Goal: Task Accomplishment & Management: Complete application form

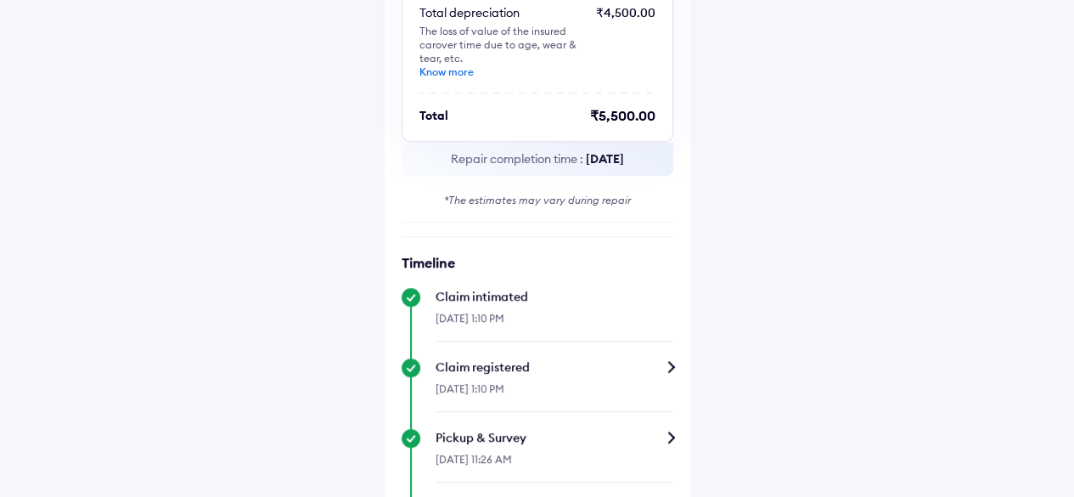
scroll to position [170, 0]
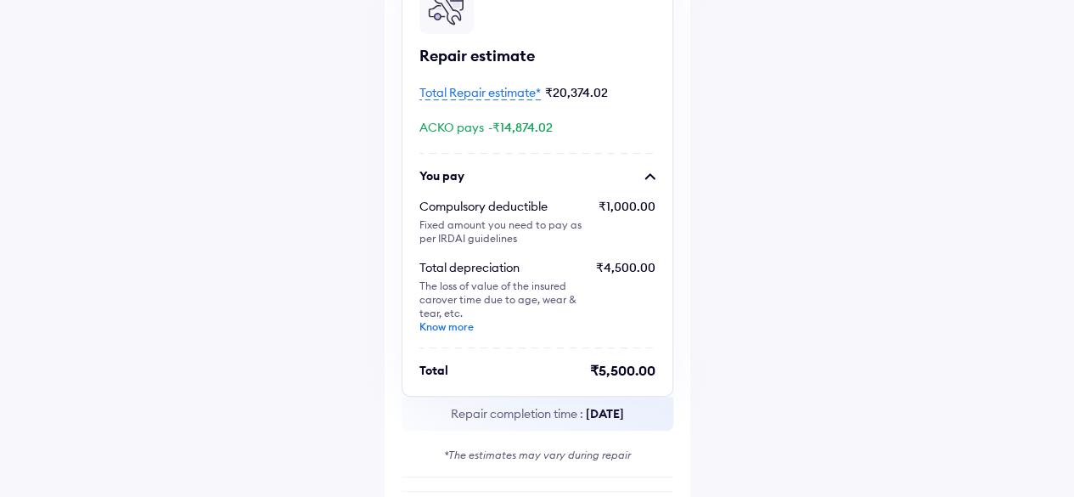
click at [453, 91] on span "Total Repair estimate*" at bounding box center [480, 92] width 121 height 15
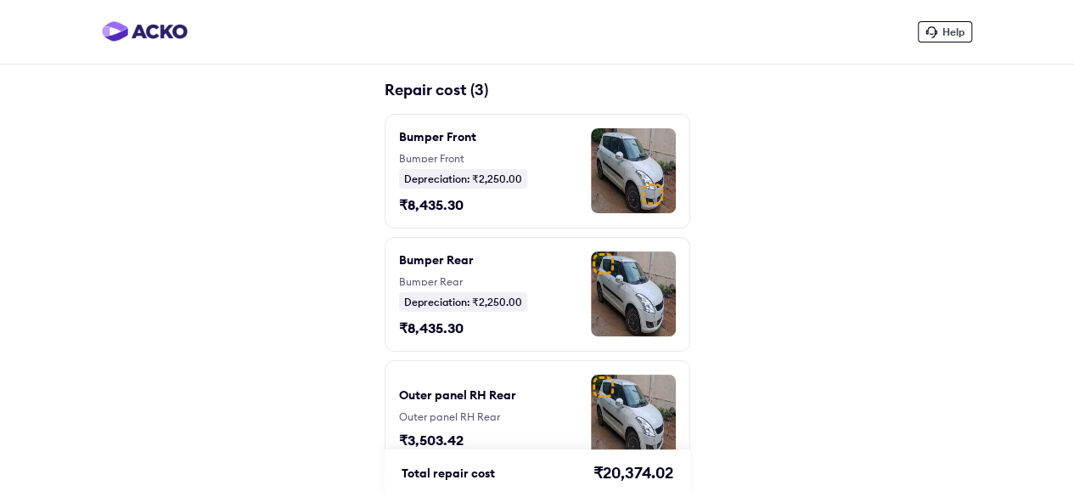
click at [155, 28] on img at bounding box center [145, 31] width 86 height 20
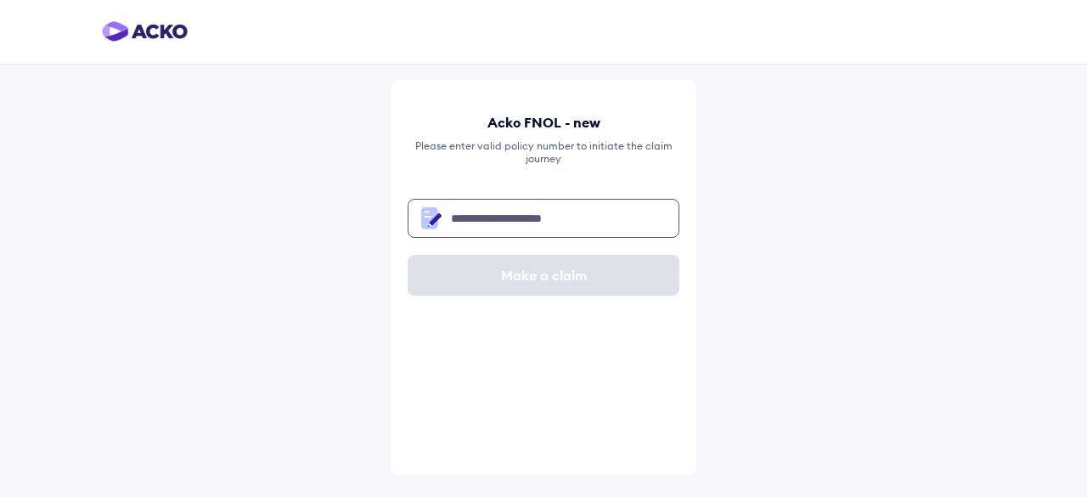
click at [542, 218] on input "text" at bounding box center [544, 218] width 272 height 39
click at [516, 224] on input "text" at bounding box center [544, 218] width 272 height 39
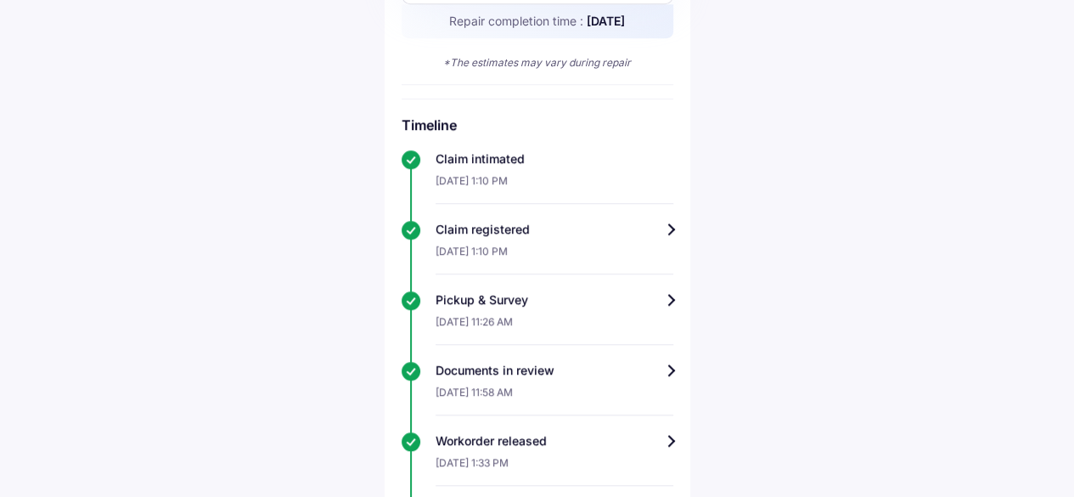
scroll to position [85, 0]
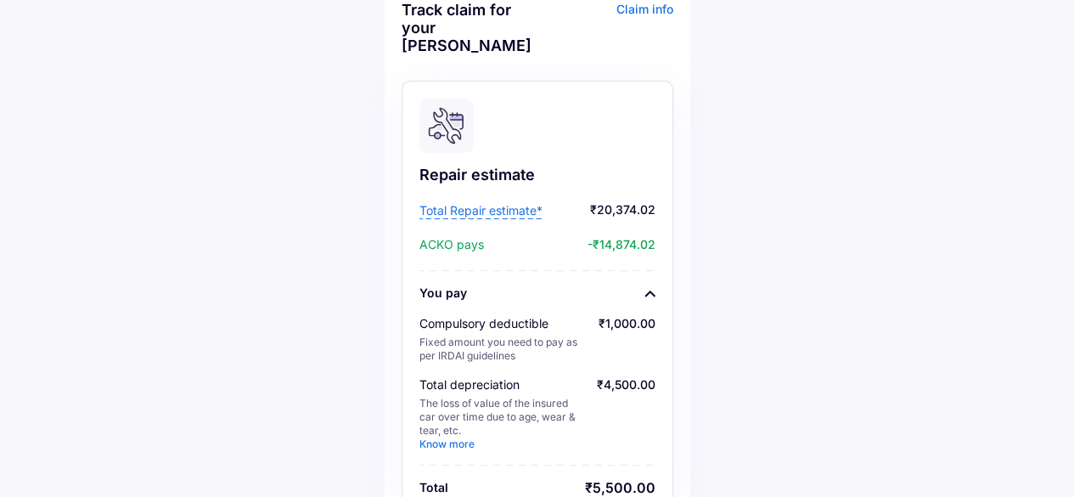
click at [631, 236] on span "-₹14,874.02" at bounding box center [571, 244] width 167 height 17
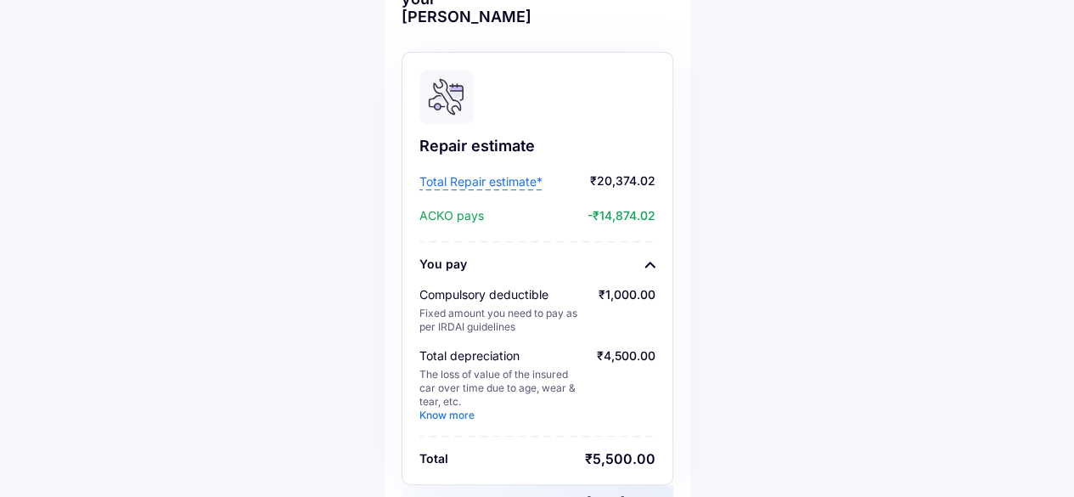
scroll to position [0, 0]
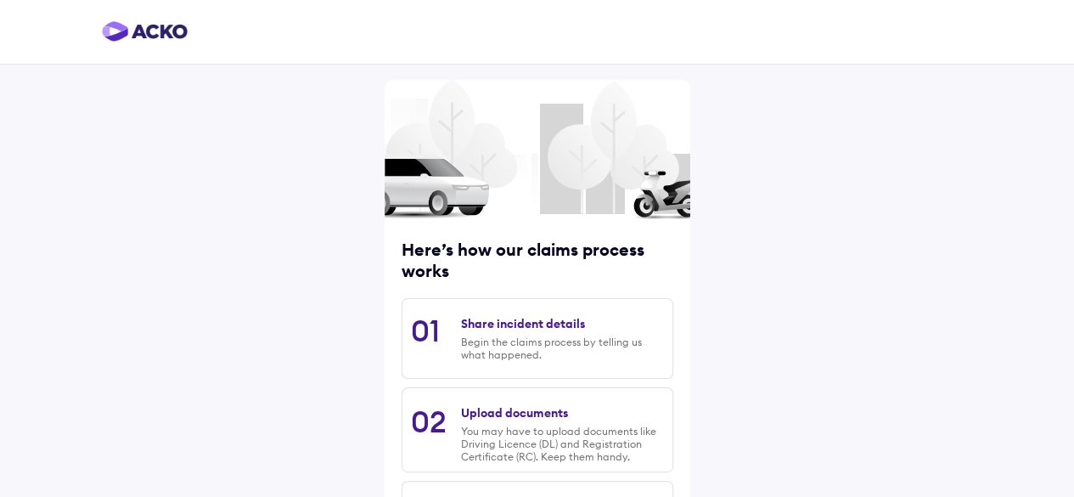
scroll to position [265, 0]
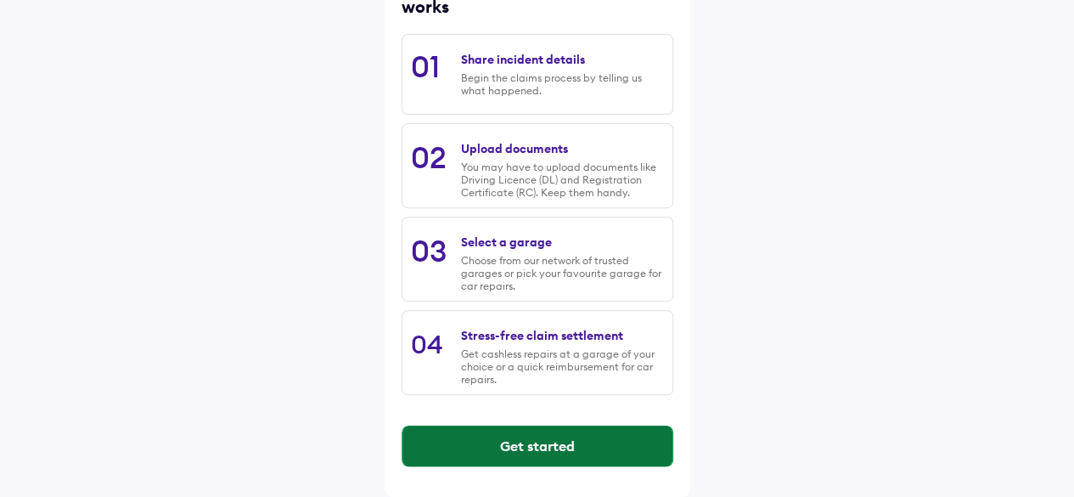
click at [518, 455] on button "Get started" at bounding box center [538, 445] width 270 height 41
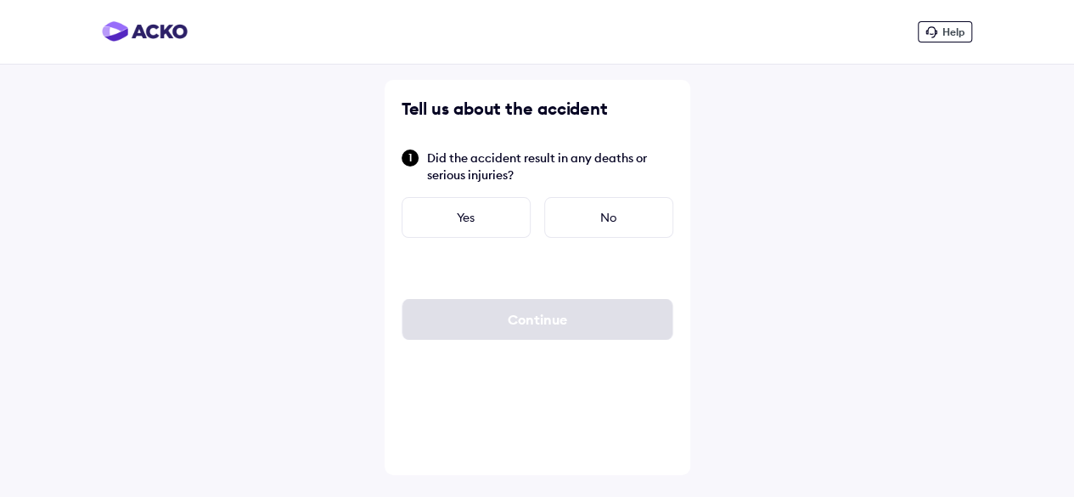
scroll to position [0, 0]
click at [586, 216] on div "No" at bounding box center [614, 217] width 129 height 41
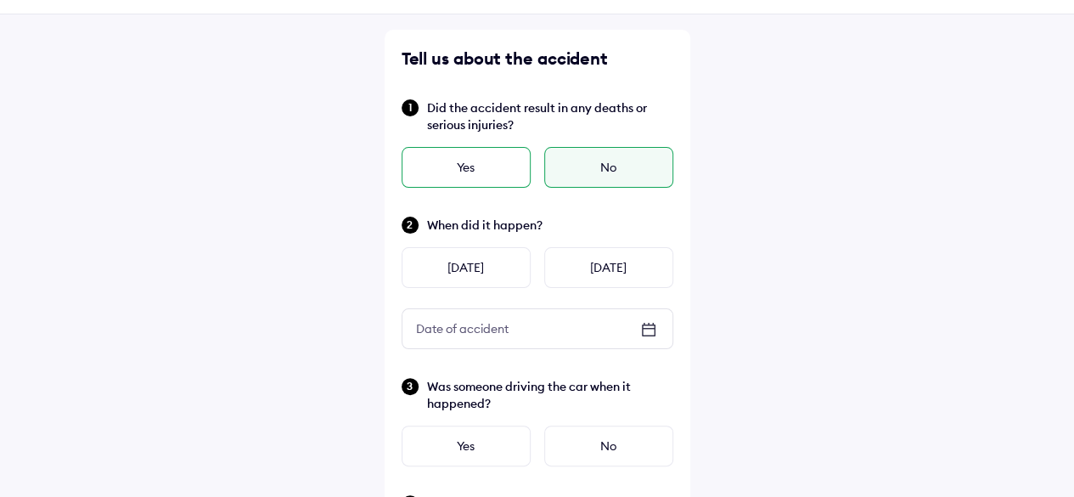
scroll to position [85, 0]
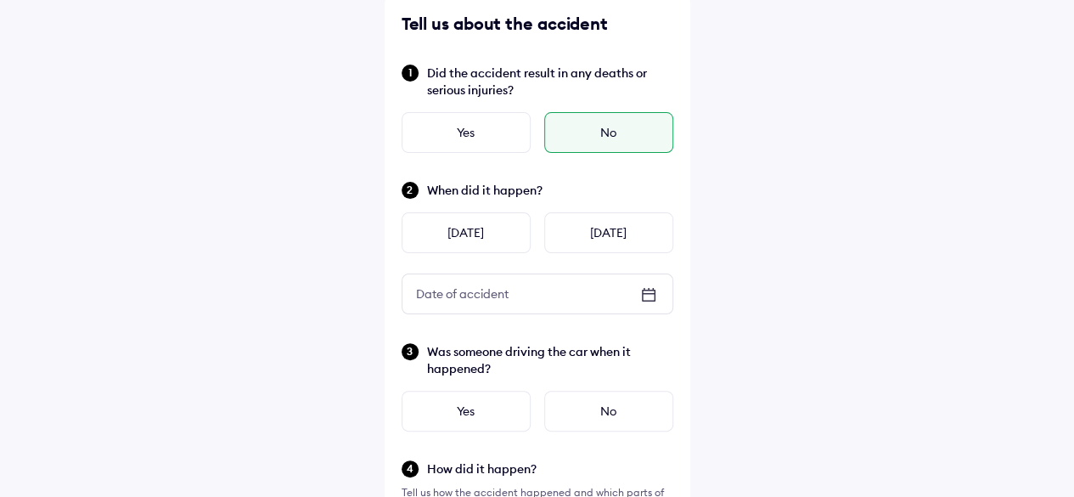
click at [647, 137] on div "No" at bounding box center [608, 132] width 129 height 41
click at [645, 295] on icon at bounding box center [649, 294] width 20 height 20
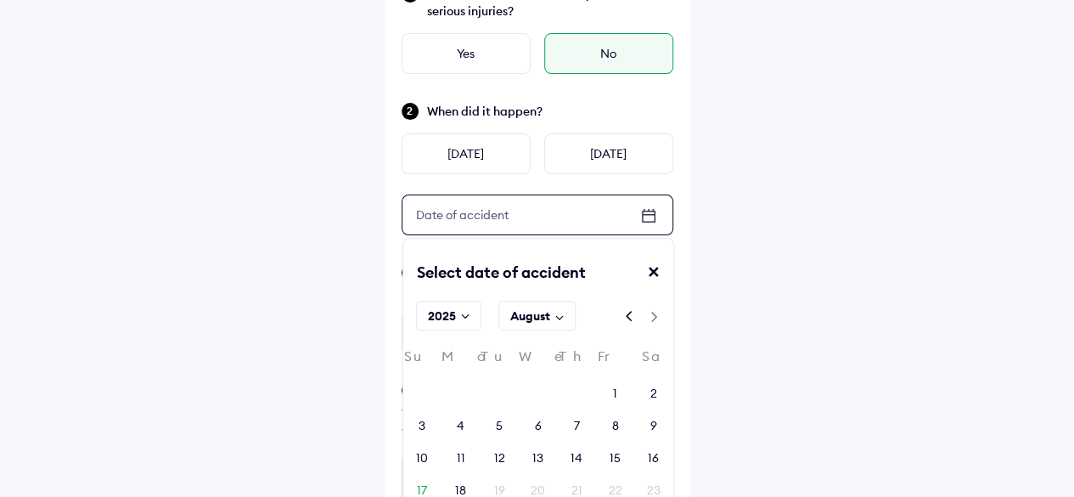
scroll to position [255, 0]
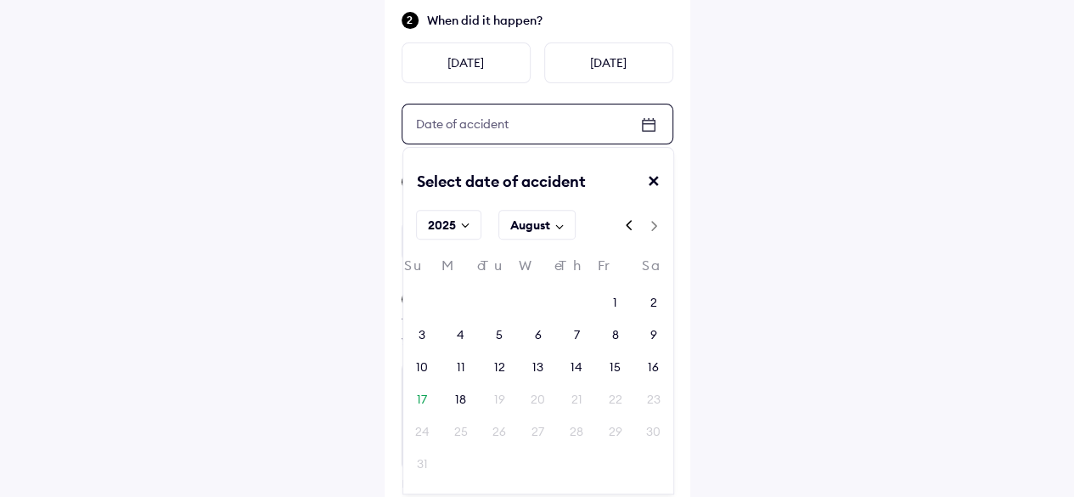
click at [574, 366] on div "14" at bounding box center [577, 366] width 12 height 17
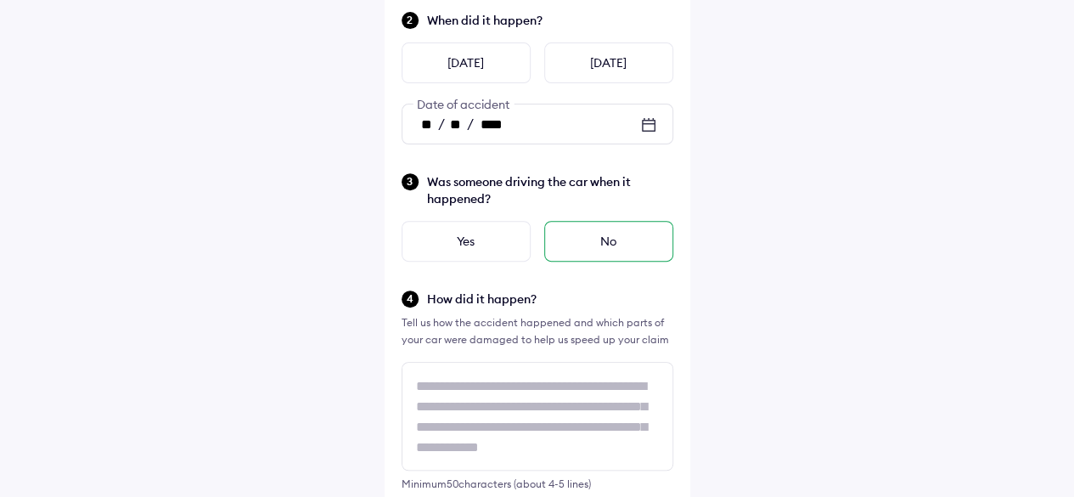
click at [589, 250] on div "No" at bounding box center [608, 241] width 129 height 41
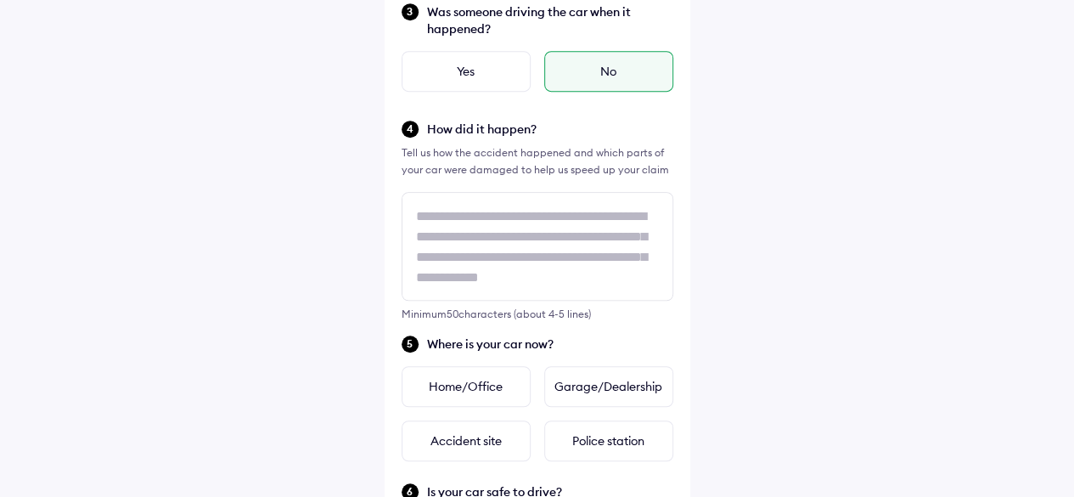
scroll to position [1, 0]
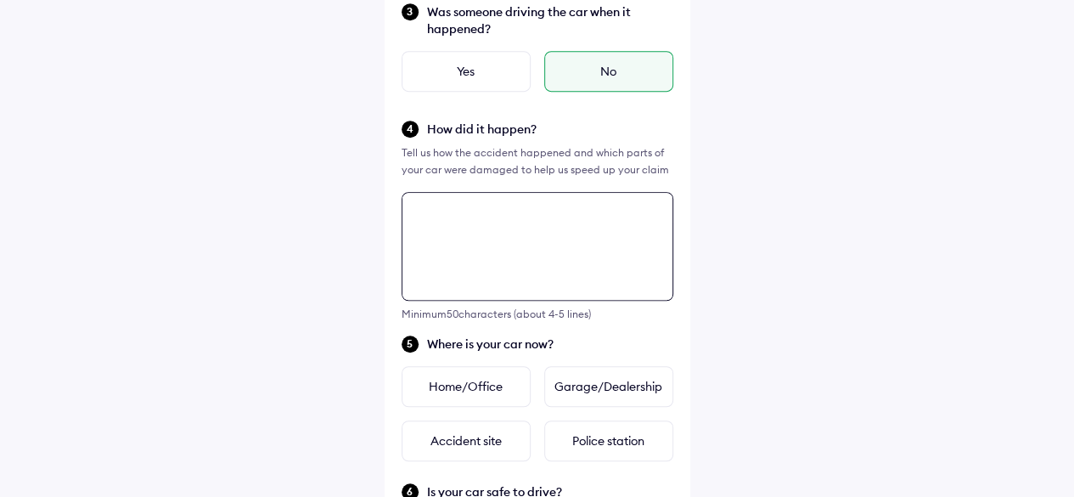
click at [476, 249] on textarea at bounding box center [538, 246] width 272 height 109
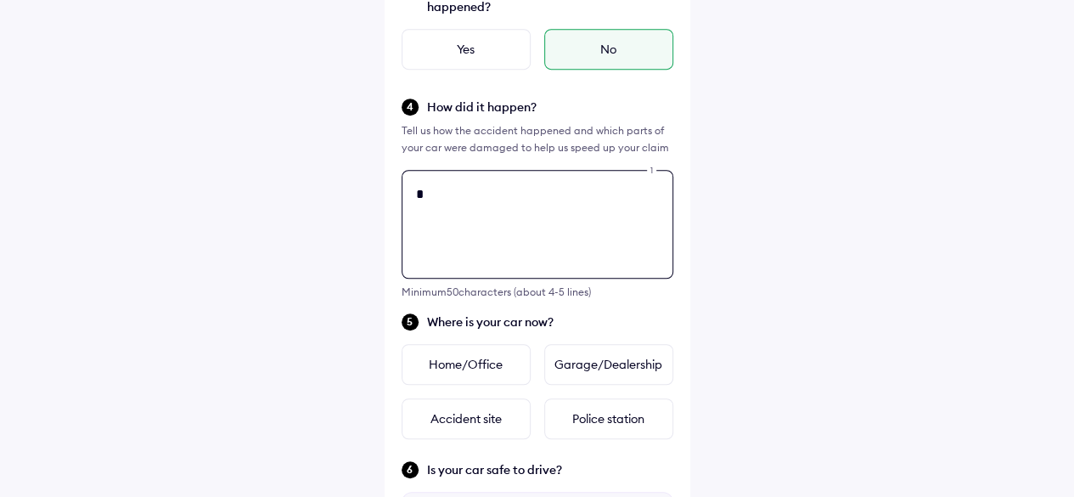
scroll to position [0, 0]
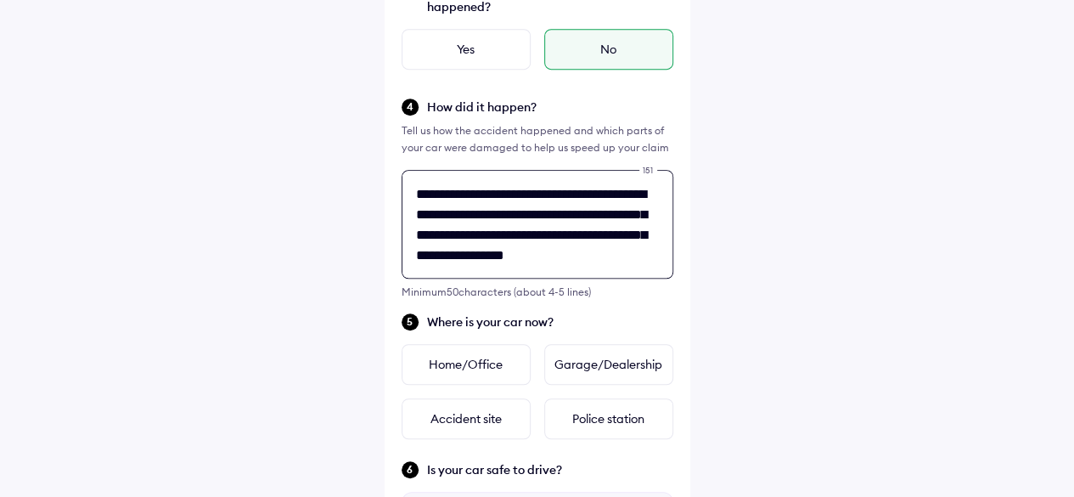
drag, startPoint x: 410, startPoint y: 189, endPoint x: 654, endPoint y: 266, distance: 255.7
click at [654, 266] on textarea "**********" at bounding box center [538, 224] width 272 height 109
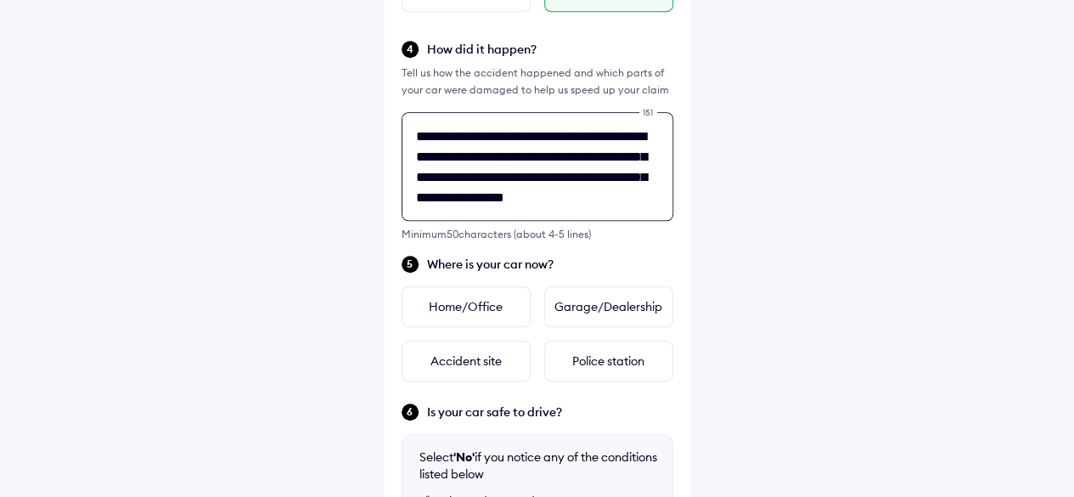
scroll to position [701, 0]
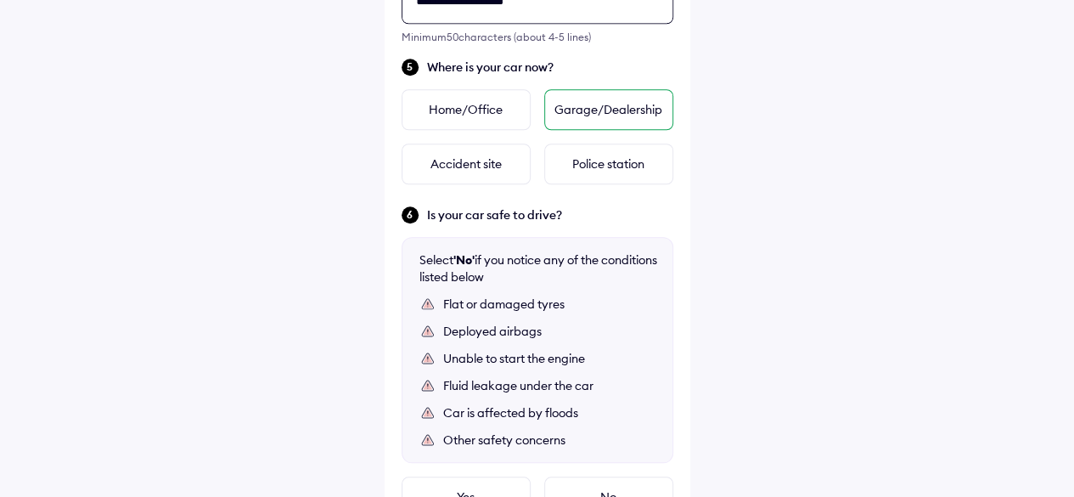
type textarea "**********"
click at [585, 113] on div "Garage/Dealership" at bounding box center [608, 109] width 129 height 41
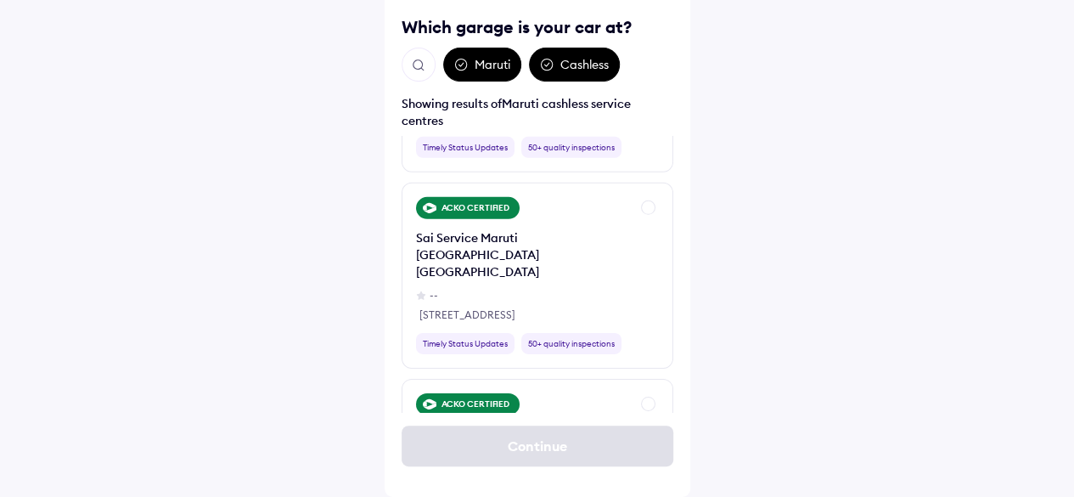
scroll to position [2718, 0]
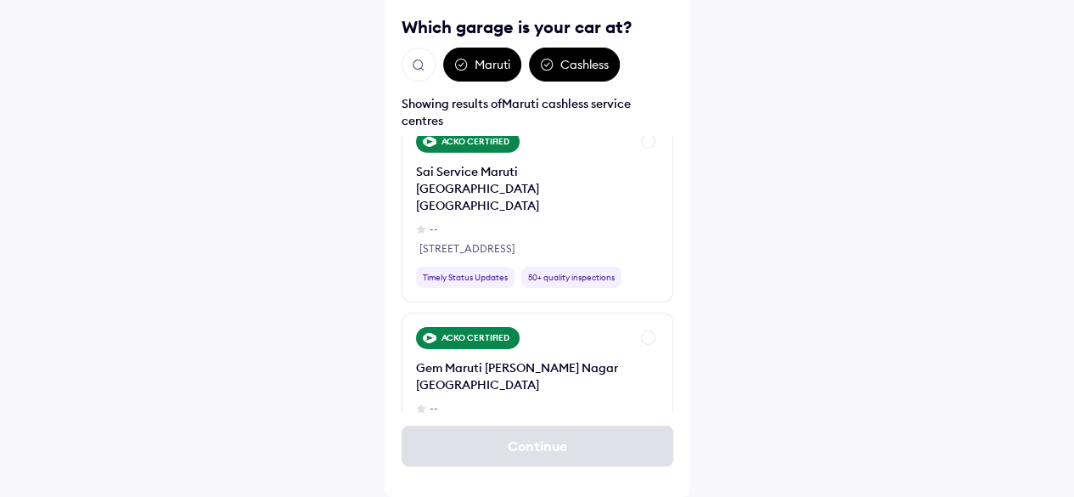
click at [411, 65] on img "Open search" at bounding box center [418, 65] width 15 height 15
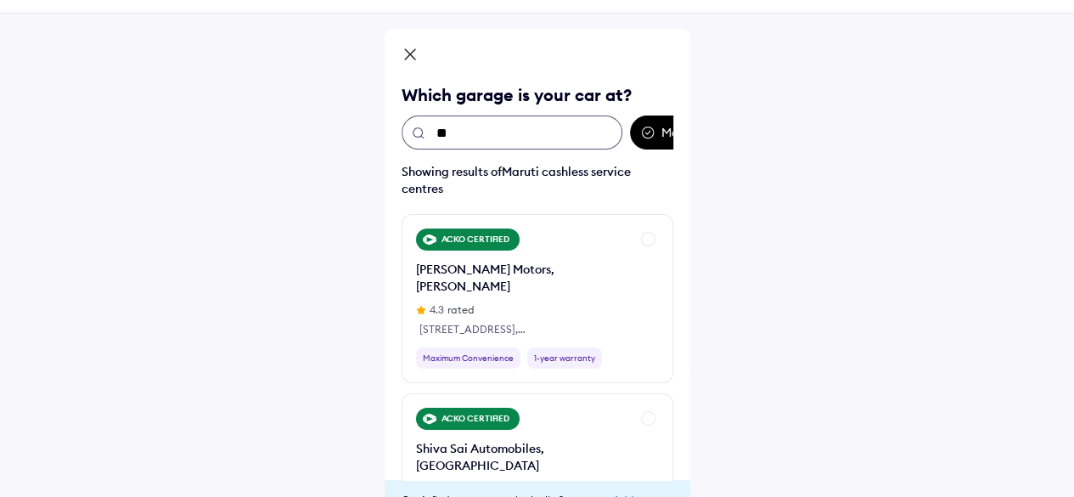
scroll to position [51, 0]
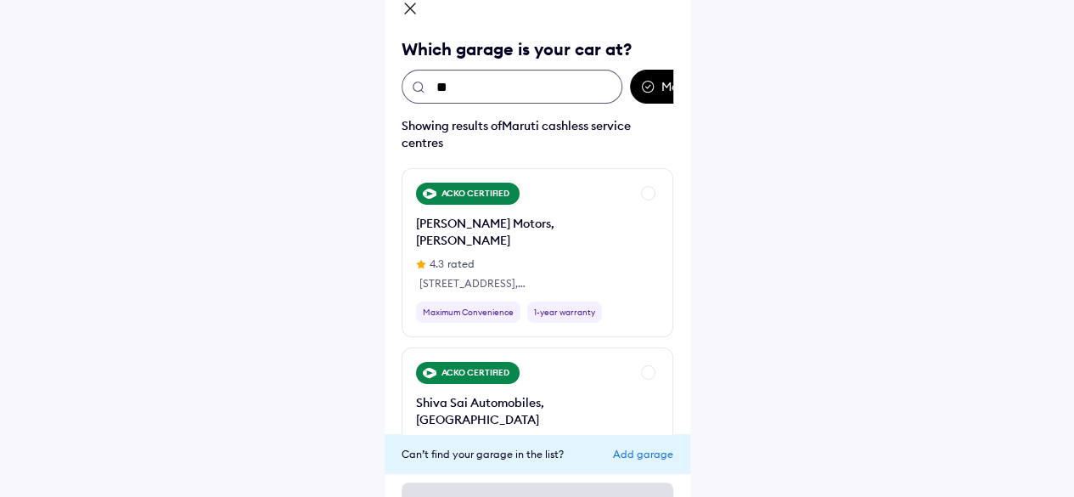
type input "*"
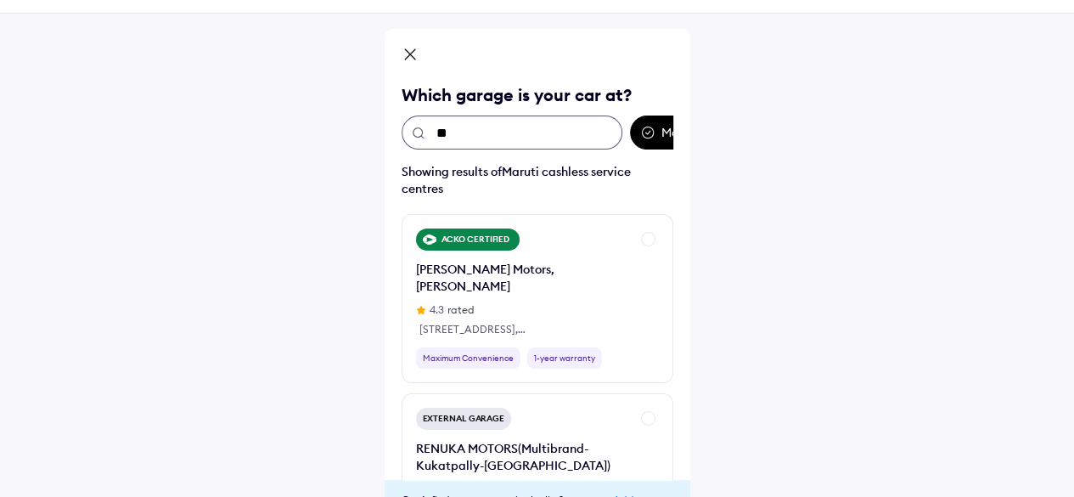
scroll to position [119, 0]
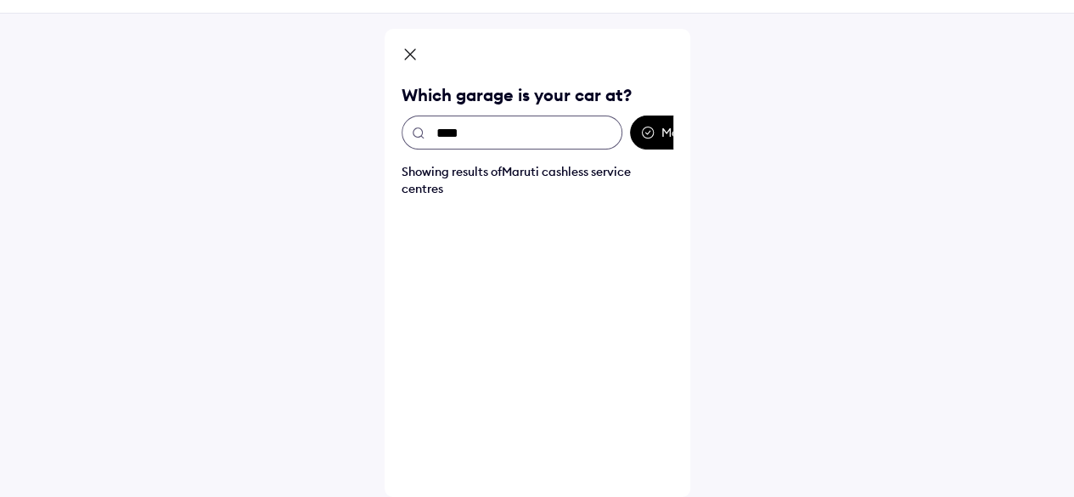
type input "***"
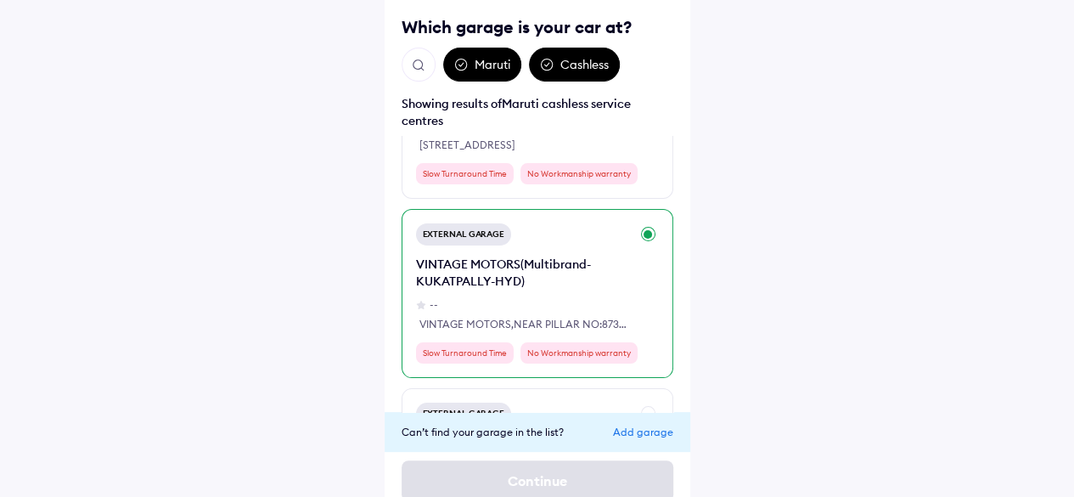
scroll to position [0, 0]
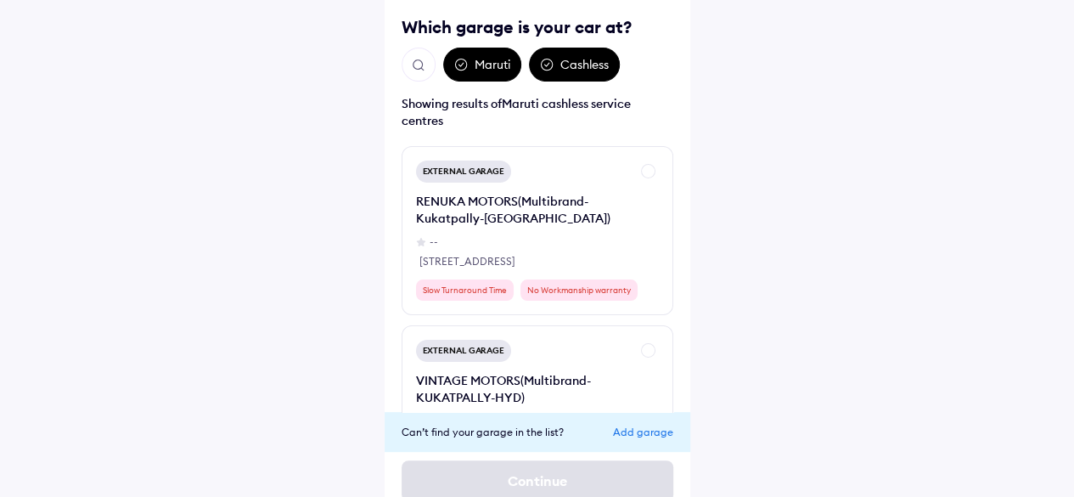
click at [416, 48] on button "Open search" at bounding box center [419, 65] width 34 height 34
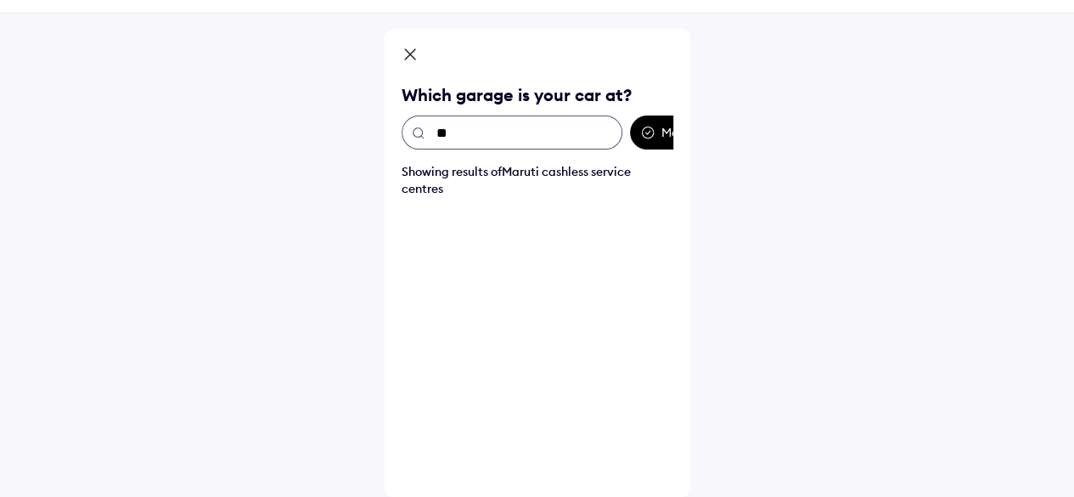
scroll to position [51, 0]
type input "*"
type input "***"
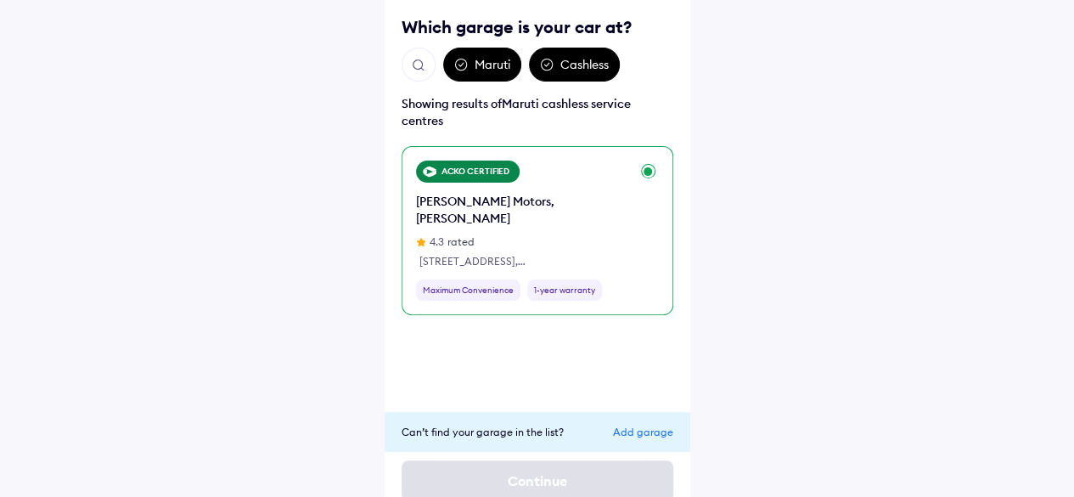
click at [535, 200] on div "Gokul Motors, Yellareddy Guda" at bounding box center [523, 210] width 214 height 34
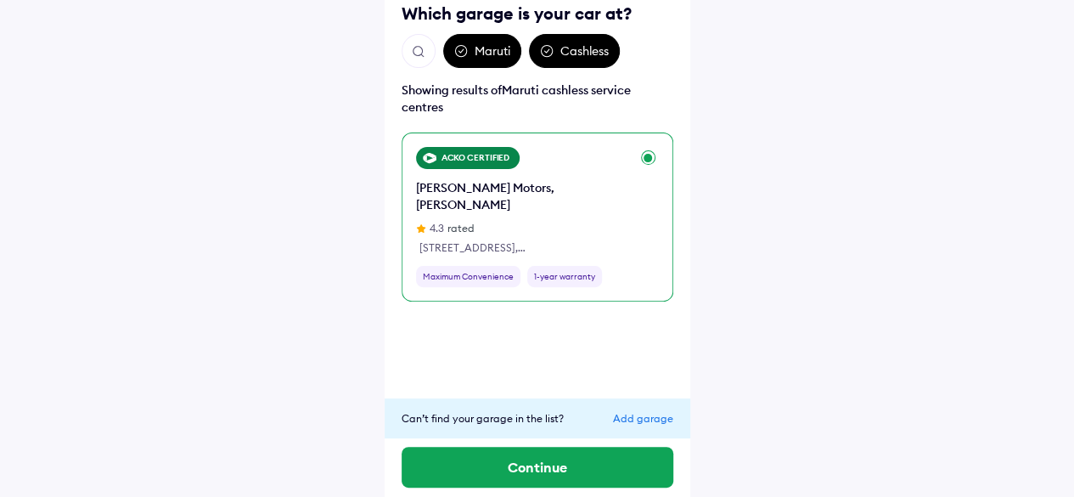
scroll to position [140, 0]
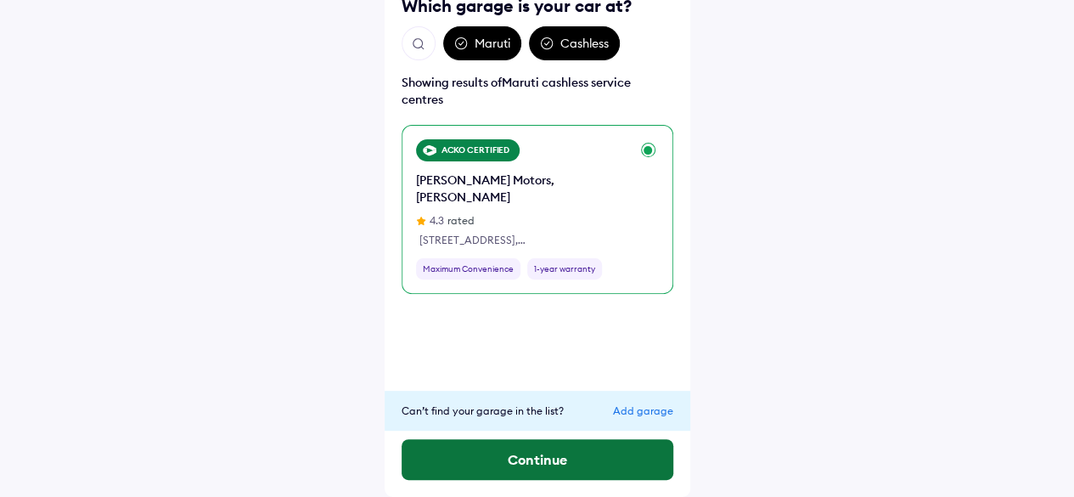
click at [556, 458] on button "Continue" at bounding box center [538, 459] width 272 height 41
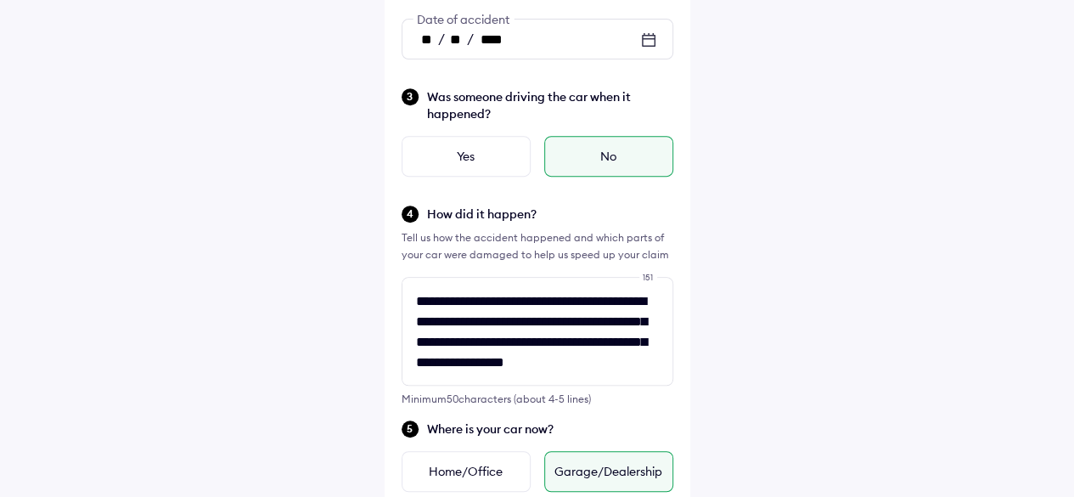
scroll to position [628, 0]
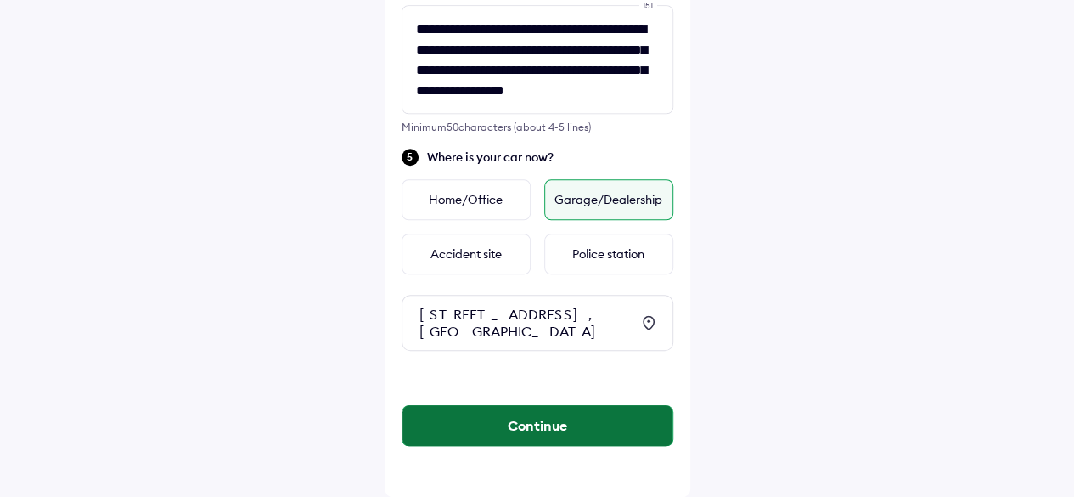
click at [564, 426] on button "Continue" at bounding box center [538, 425] width 270 height 41
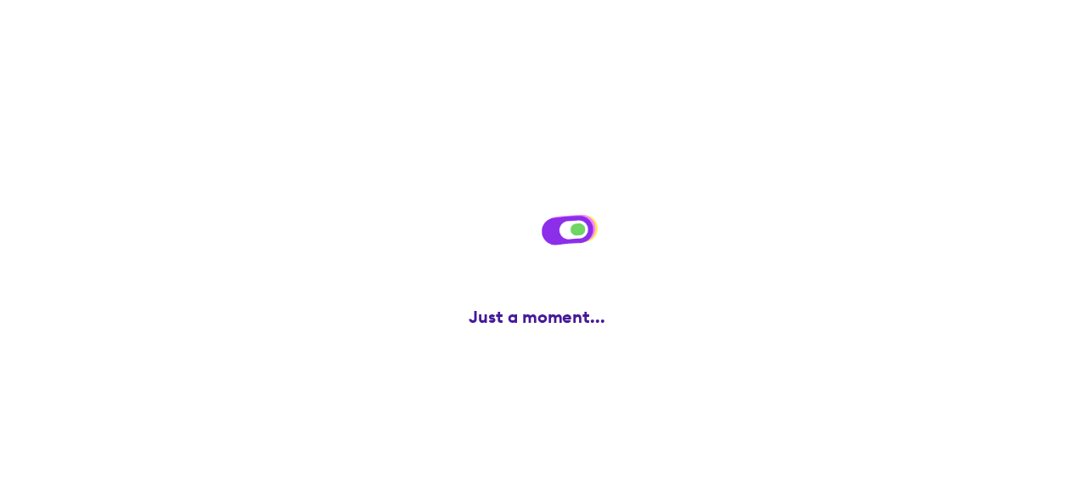
scroll to position [0, 0]
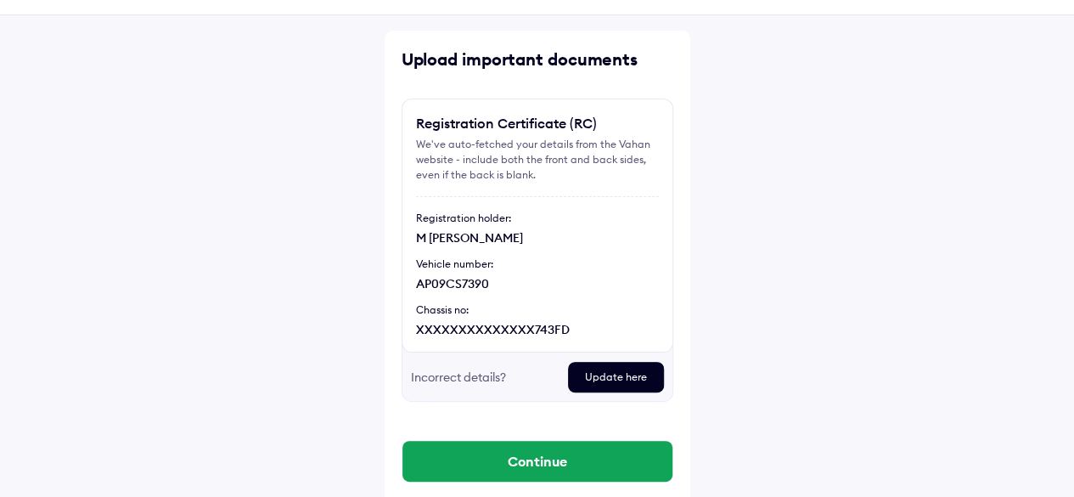
scroll to position [92, 0]
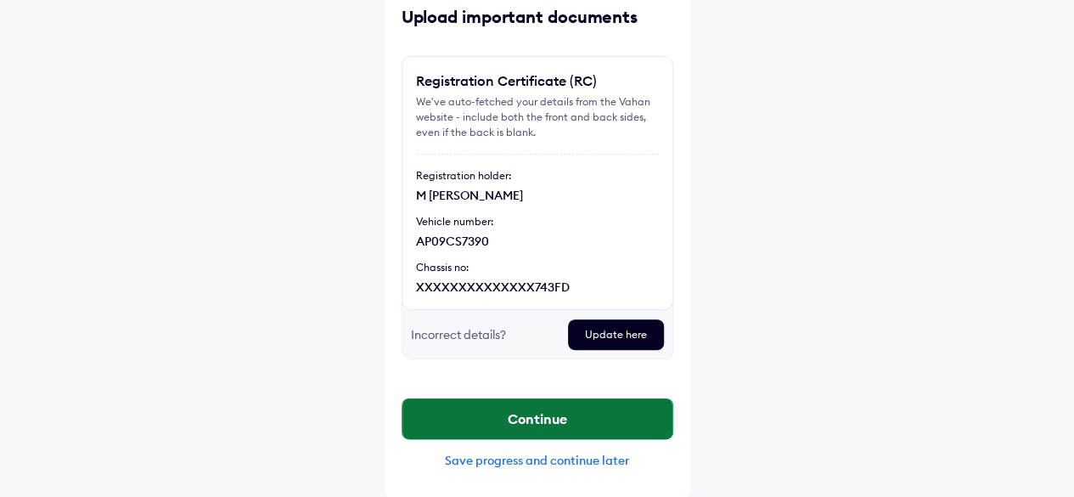
click at [521, 424] on button "Continue" at bounding box center [538, 418] width 270 height 41
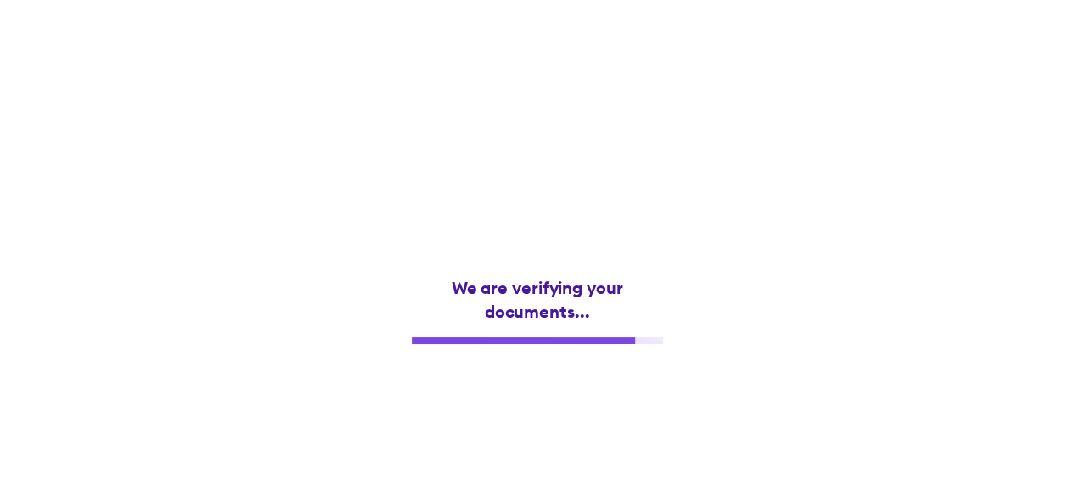
scroll to position [0, 0]
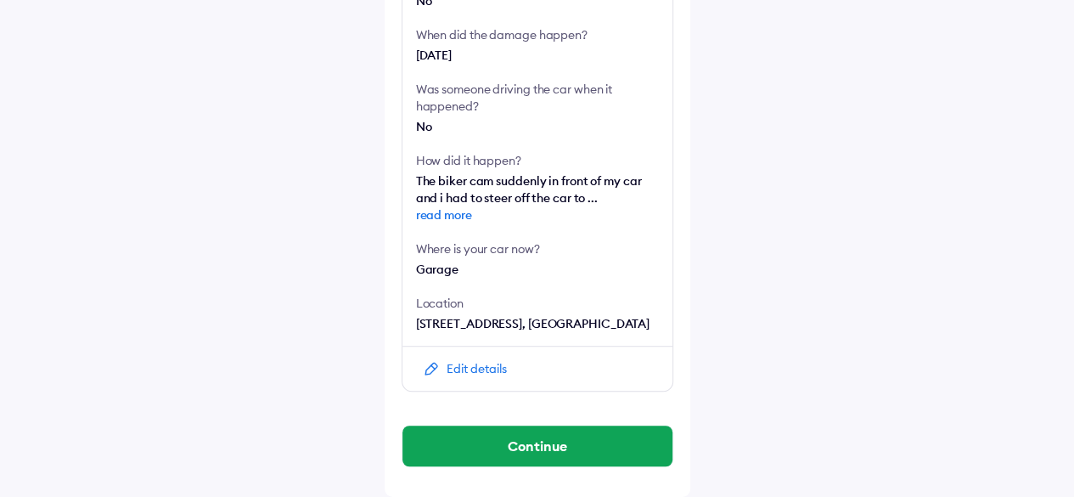
scroll to position [476, 0]
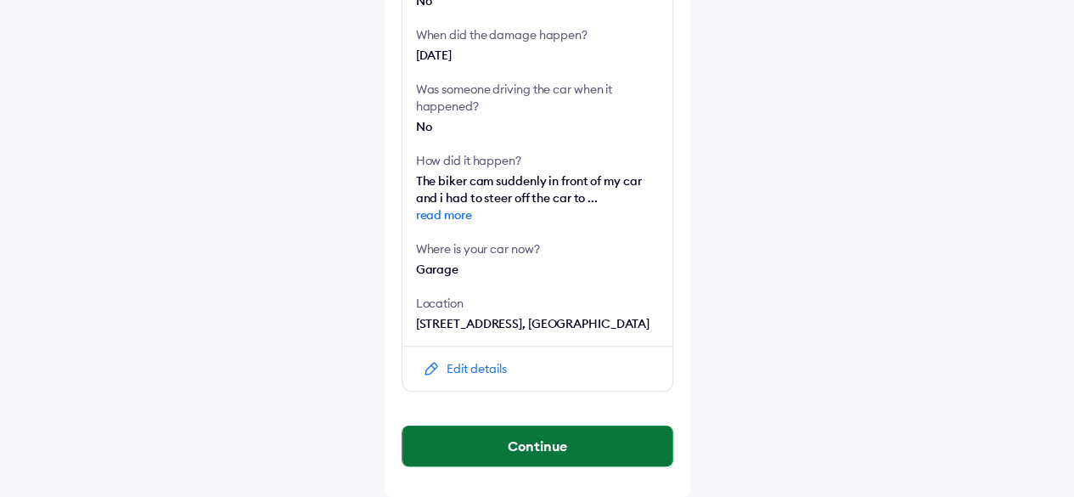
click at [550, 448] on button "Continue" at bounding box center [538, 445] width 270 height 41
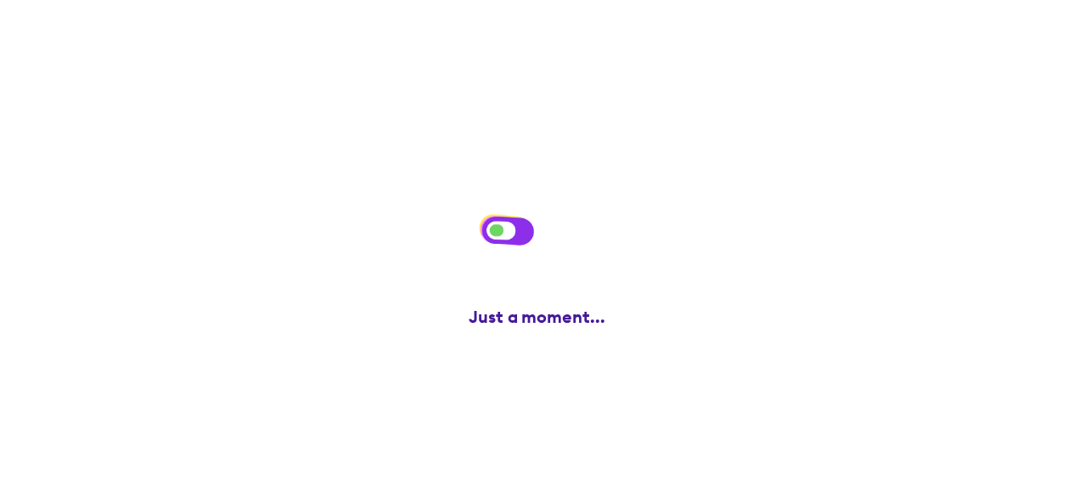
scroll to position [0, 0]
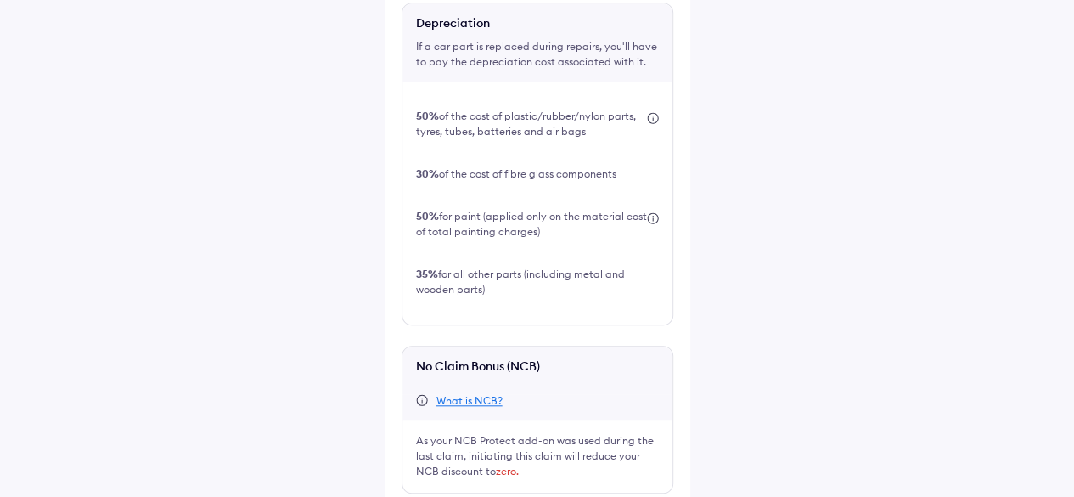
scroll to position [603, 0]
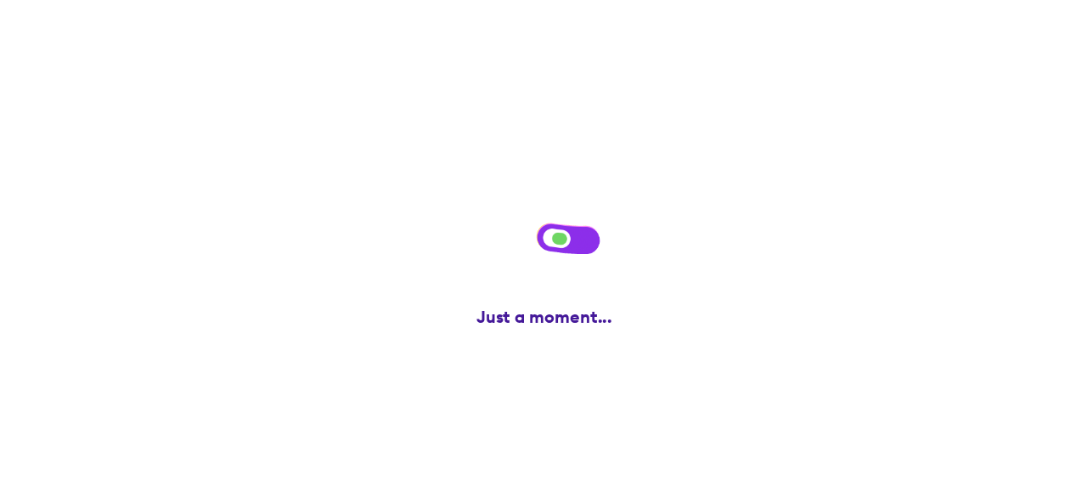
scroll to position [0, 0]
